Goal: Task Accomplishment & Management: Use online tool/utility

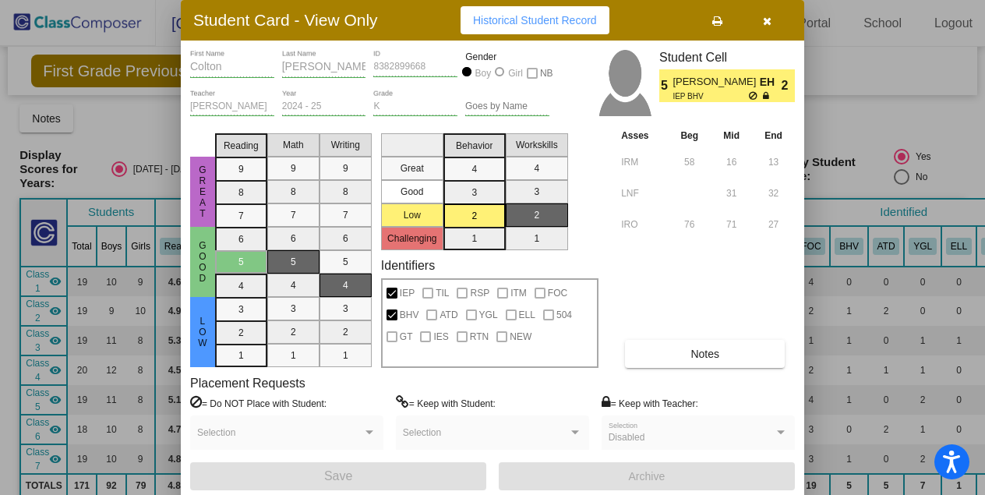
scroll to position [1462, 0]
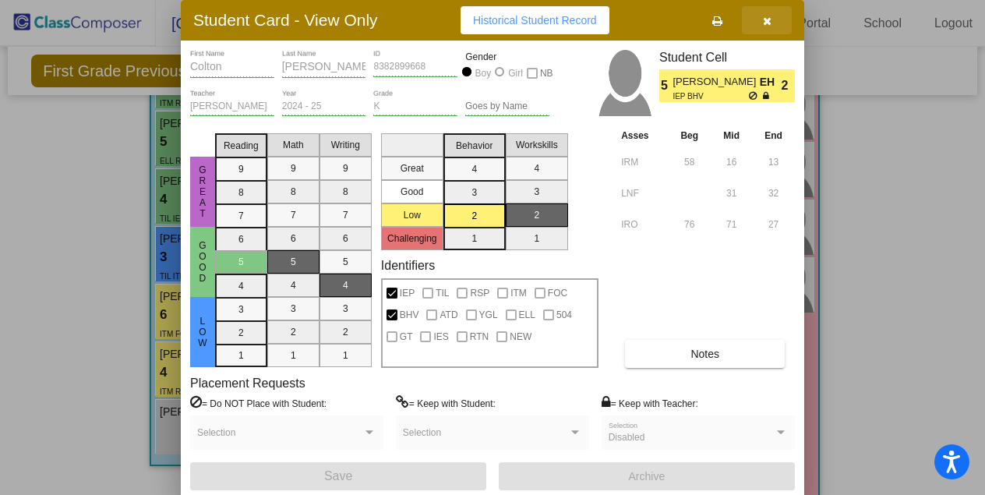
click at [769, 17] on icon "button" at bounding box center [767, 21] width 9 height 11
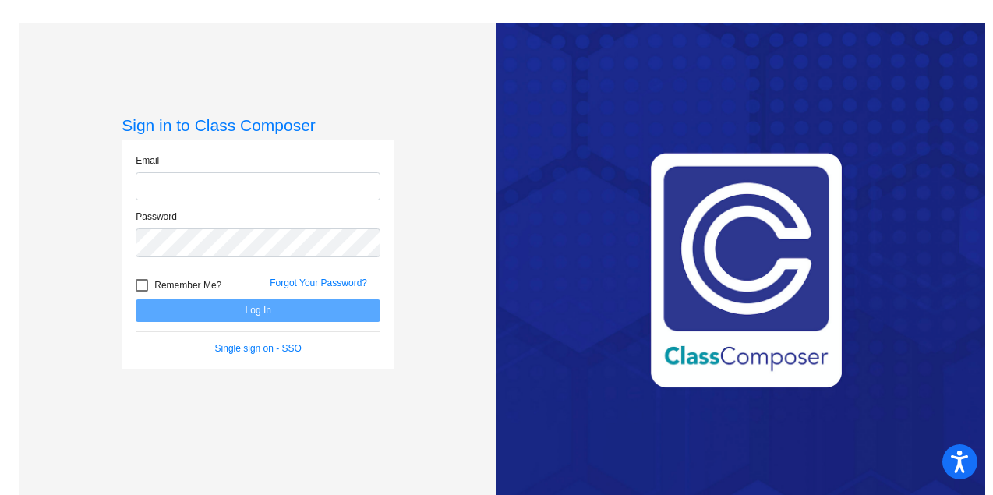
type input "[EMAIL_ADDRESS][DOMAIN_NAME]"
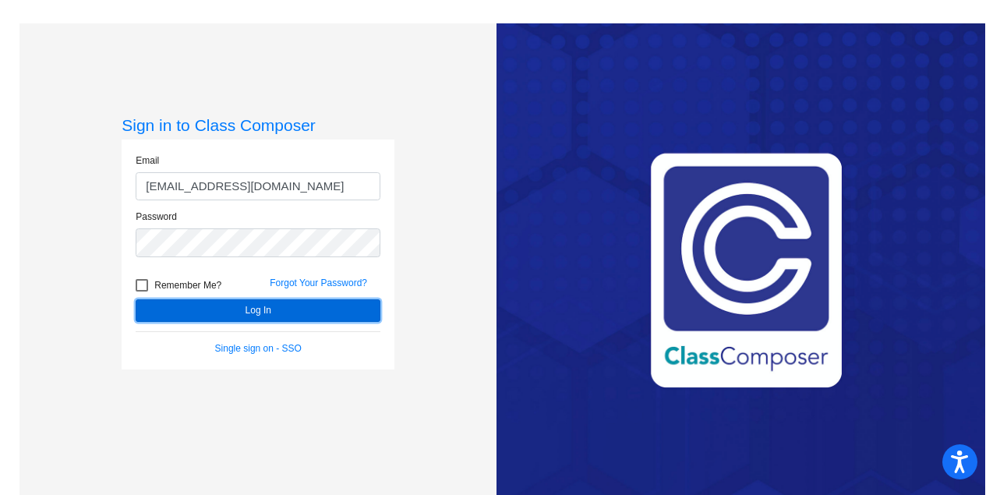
click at [209, 308] on button "Log In" at bounding box center [258, 310] width 245 height 23
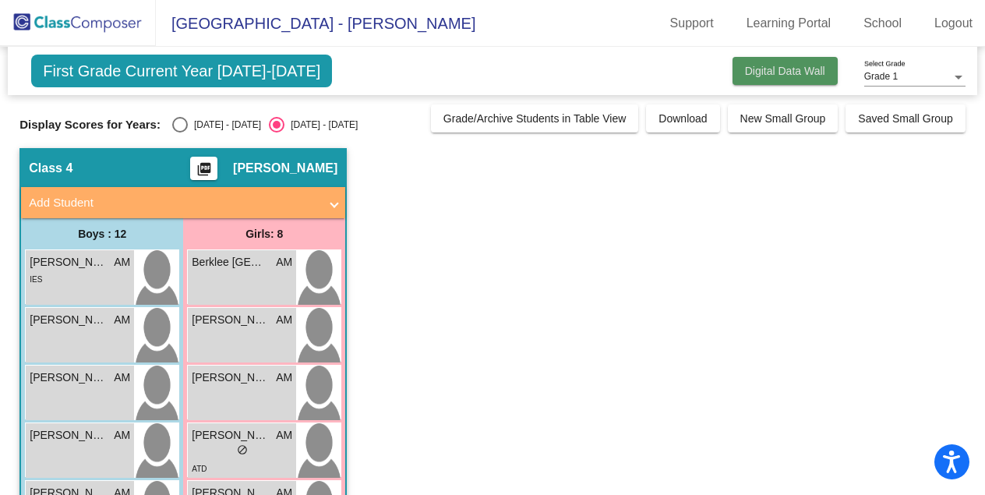
click at [733, 65] on button "Digital Data Wall" at bounding box center [785, 71] width 105 height 28
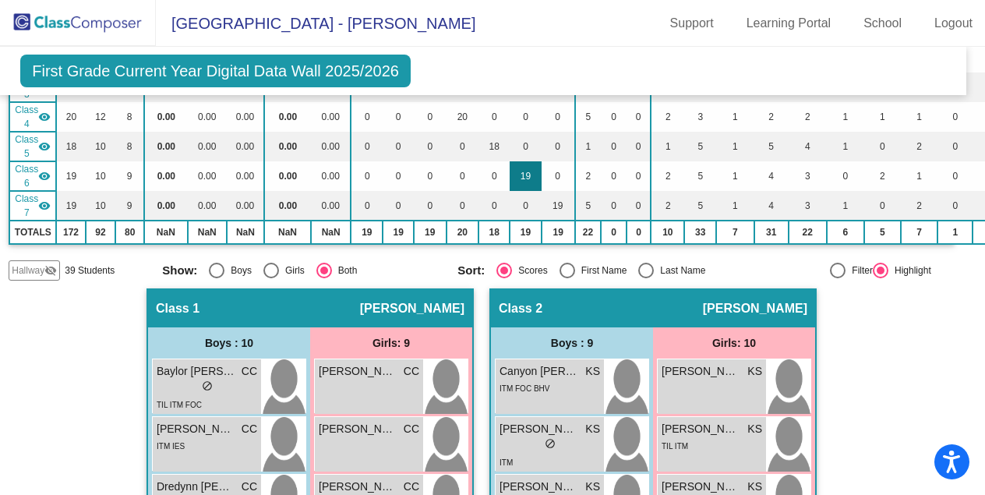
scroll to position [0, 11]
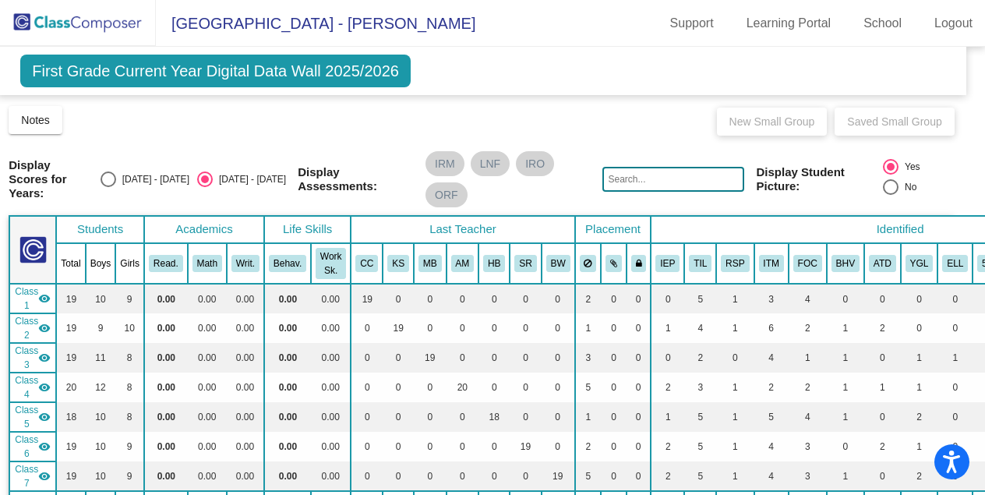
click at [116, 176] on div "Select an option" at bounding box center [109, 180] width 16 height 16
click at [108, 187] on input "[DATE] - [DATE]" at bounding box center [108, 187] width 1 height 1
radio input "true"
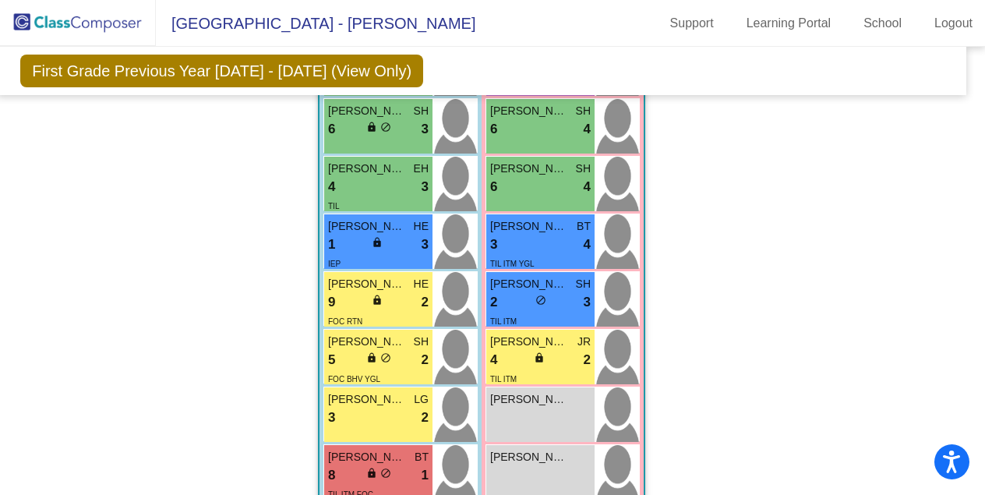
scroll to position [2793, 11]
